Goal: Task Accomplishment & Management: Complete application form

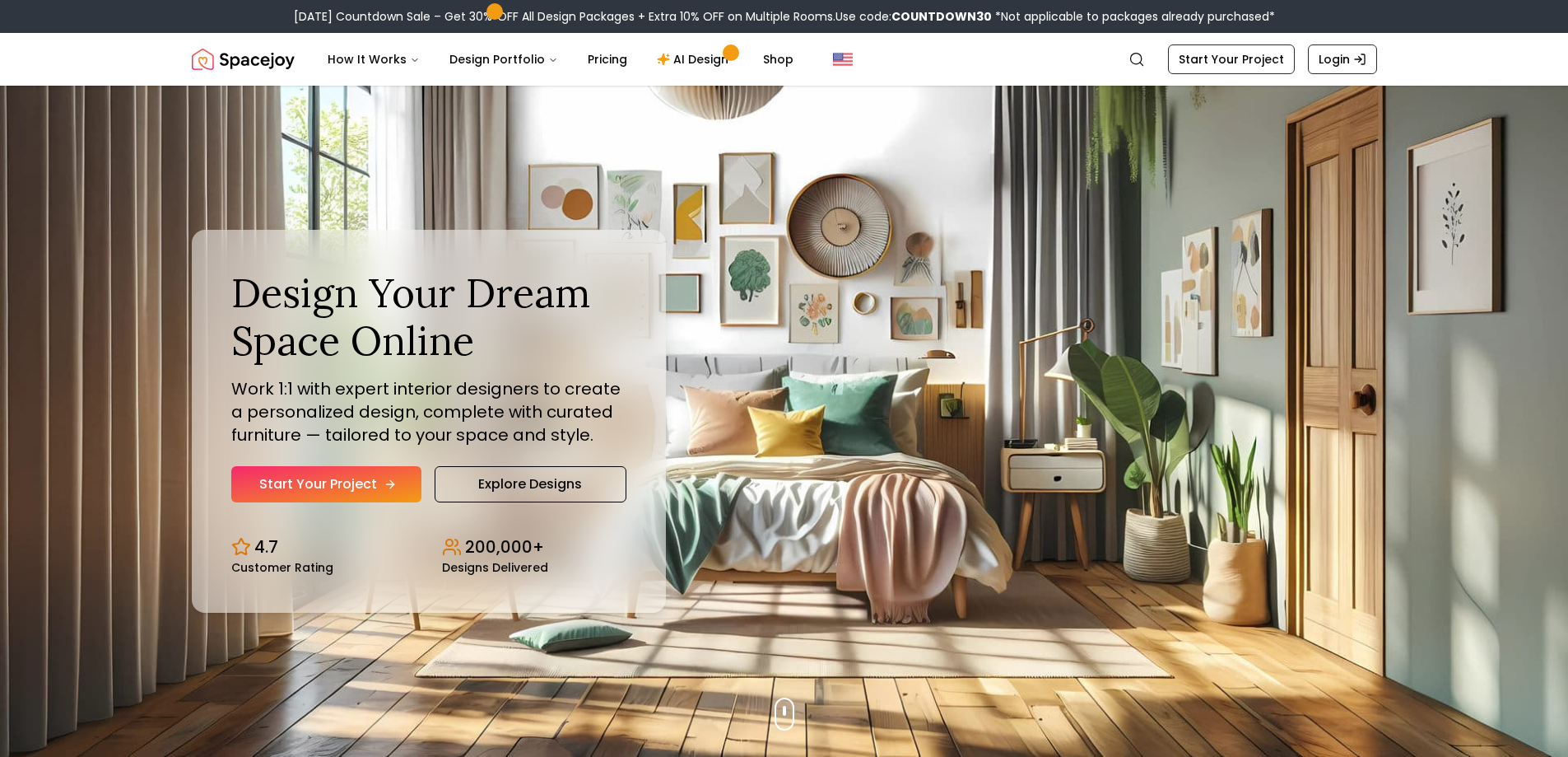
click at [356, 485] on link "Start Your Project" at bounding box center [327, 484] width 190 height 36
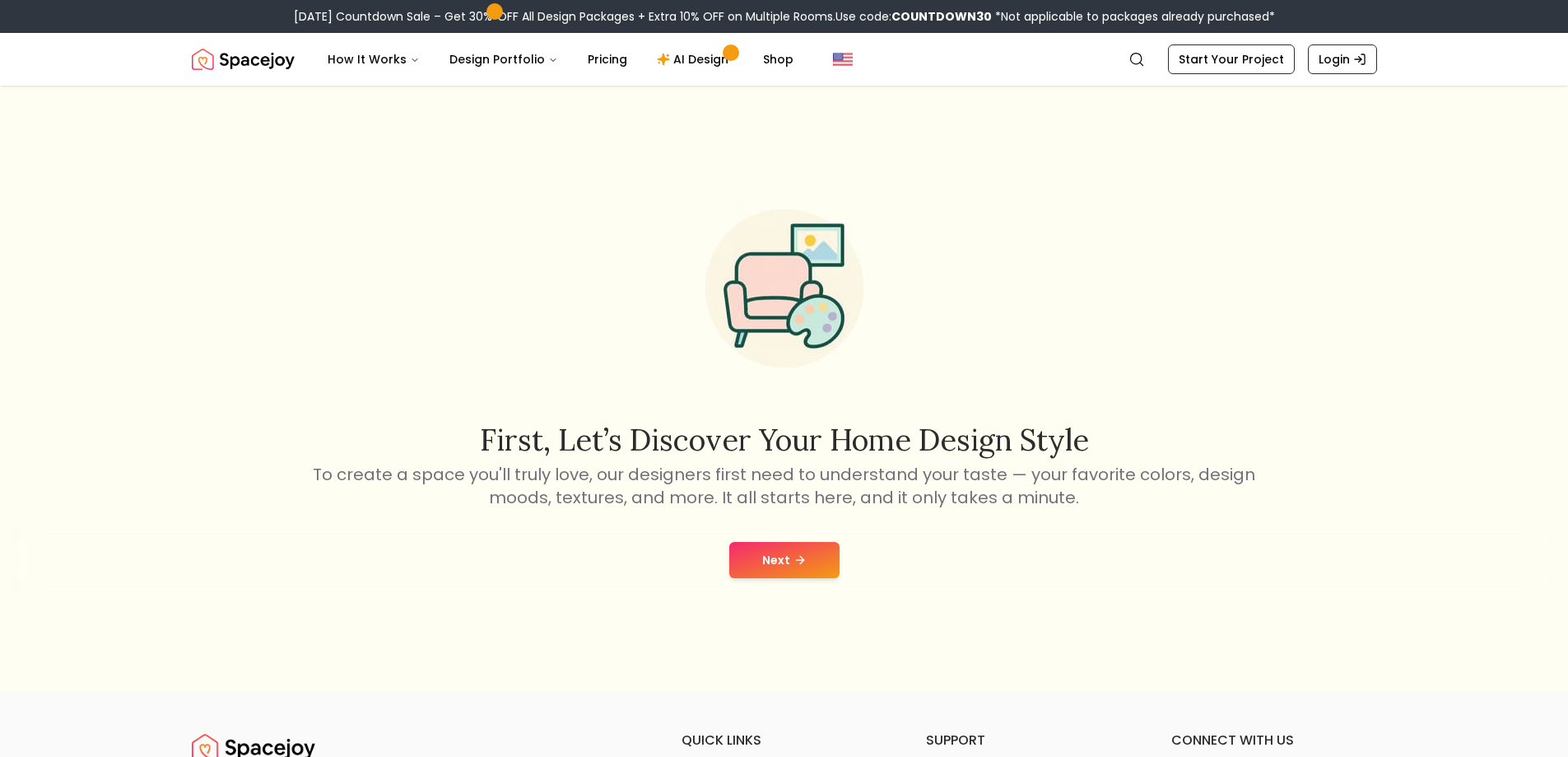
click at [833, 565] on button "Next" at bounding box center [784, 559] width 110 height 36
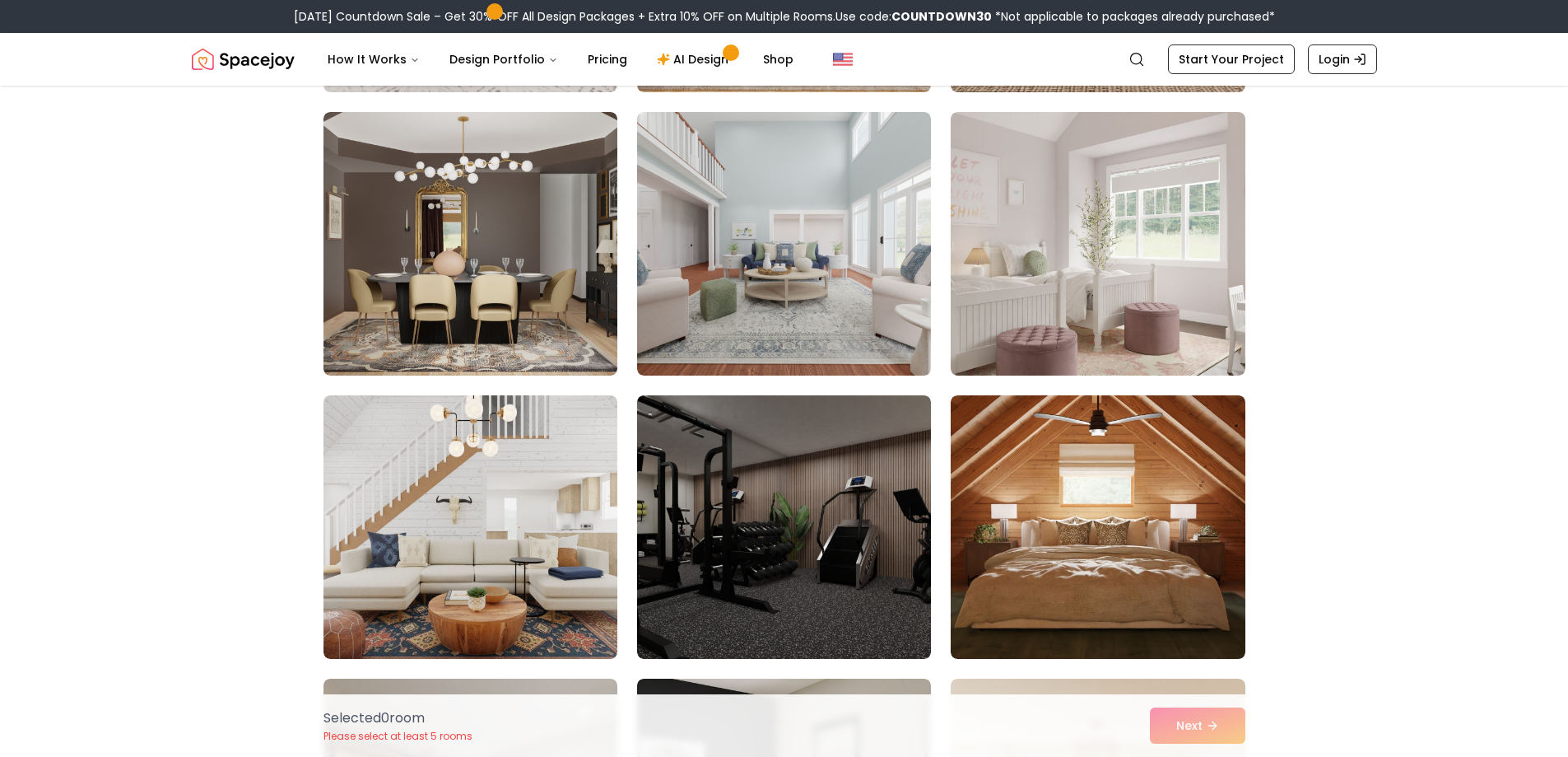
scroll to position [2637, 0]
